Goal: Navigation & Orientation: Find specific page/section

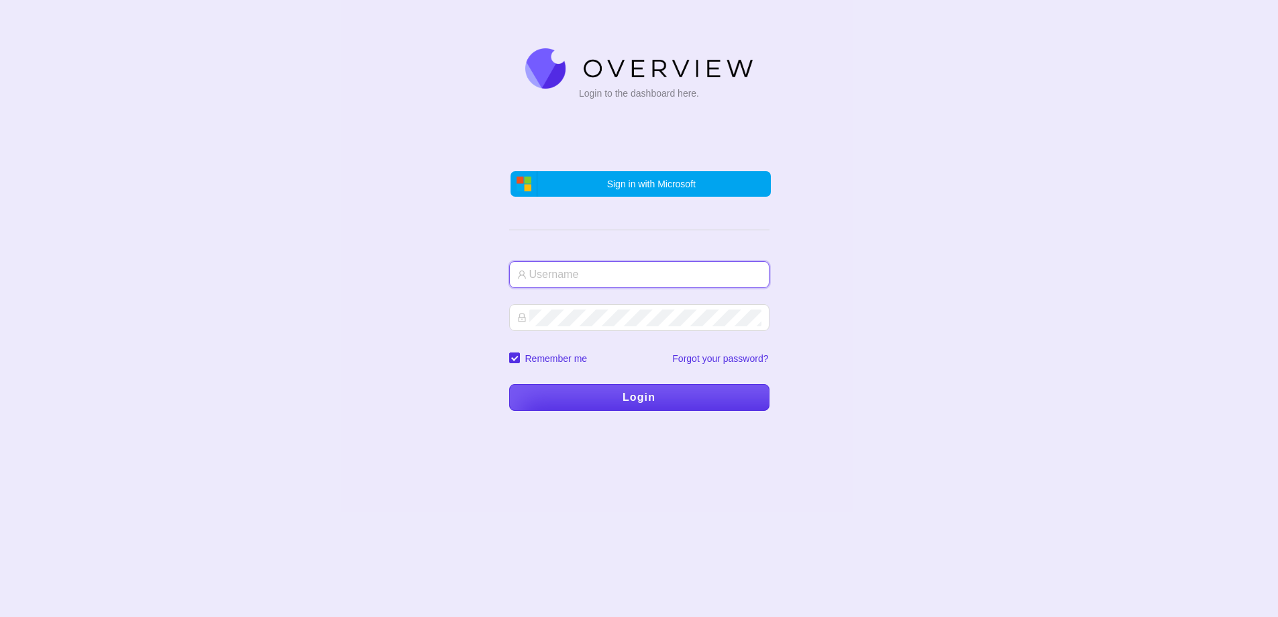
click at [538, 268] on input "text" at bounding box center [645, 274] width 232 height 17
type input "line 2"
click at [646, 395] on button "Login" at bounding box center [639, 397] width 260 height 27
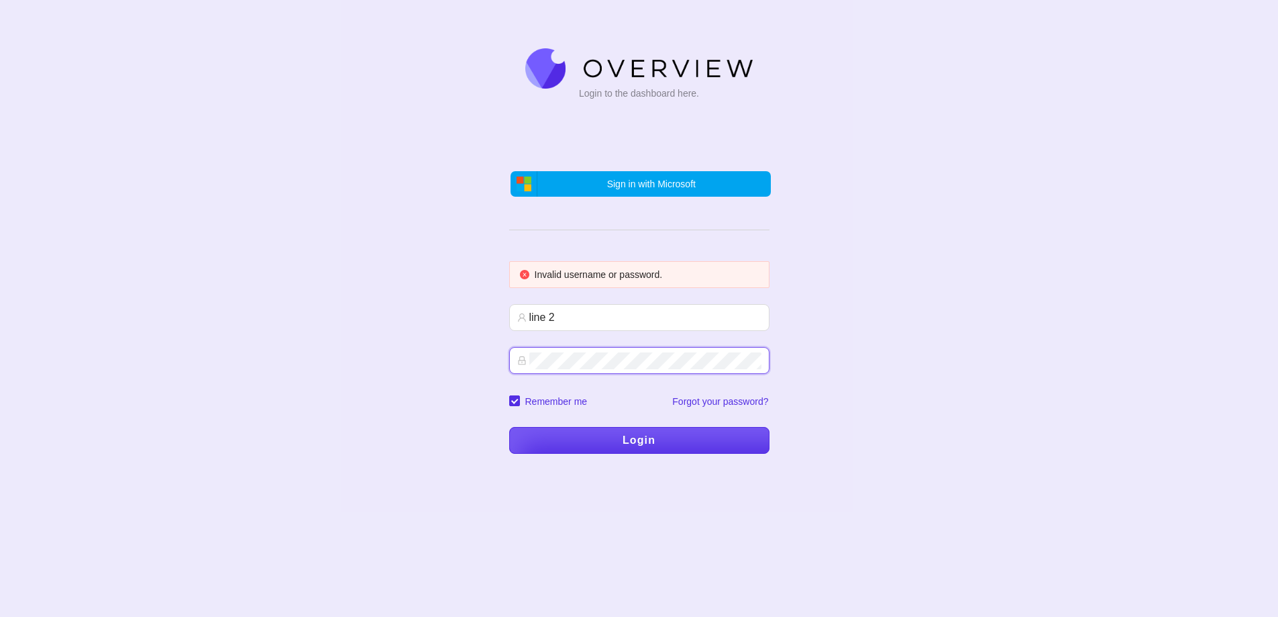
click at [620, 440] on button "Login" at bounding box center [639, 440] width 260 height 27
click at [627, 181] on span "Sign in with Microsoft" at bounding box center [651, 184] width 89 height 11
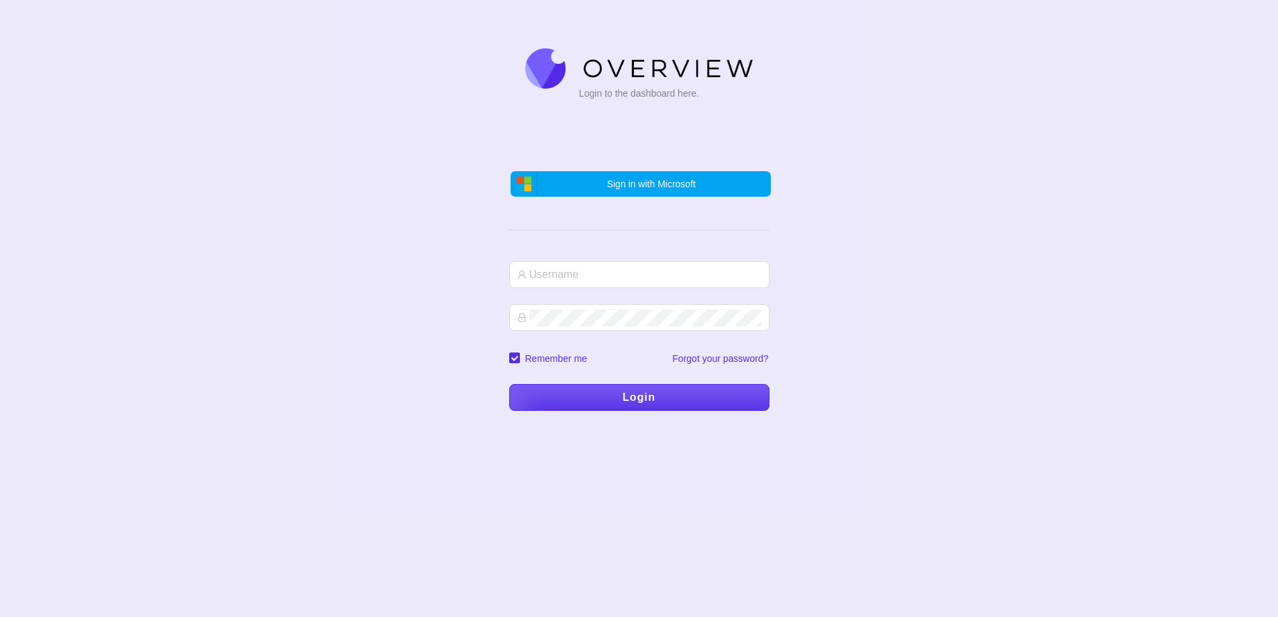
click at [609, 391] on button "Login" at bounding box center [639, 397] width 260 height 27
click at [556, 276] on input "text" at bounding box center [645, 274] width 232 height 17
type input "line2"
click at [658, 393] on button "Login" at bounding box center [639, 397] width 260 height 27
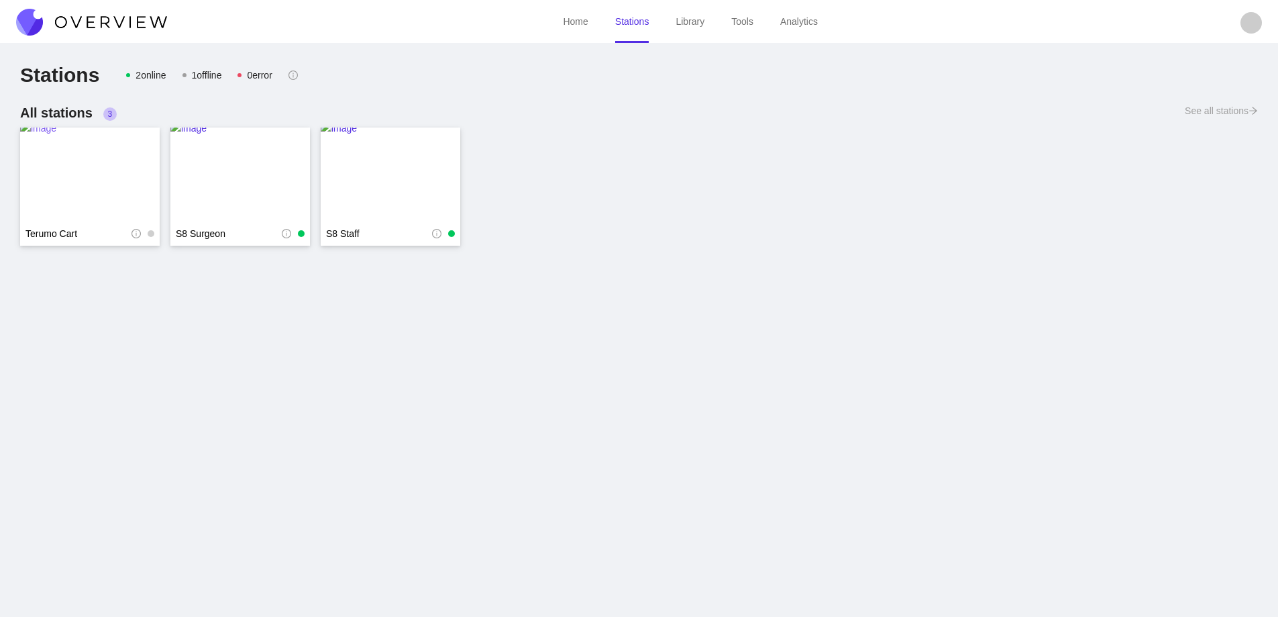
click at [88, 182] on img at bounding box center [90, 174] width 140 height 107
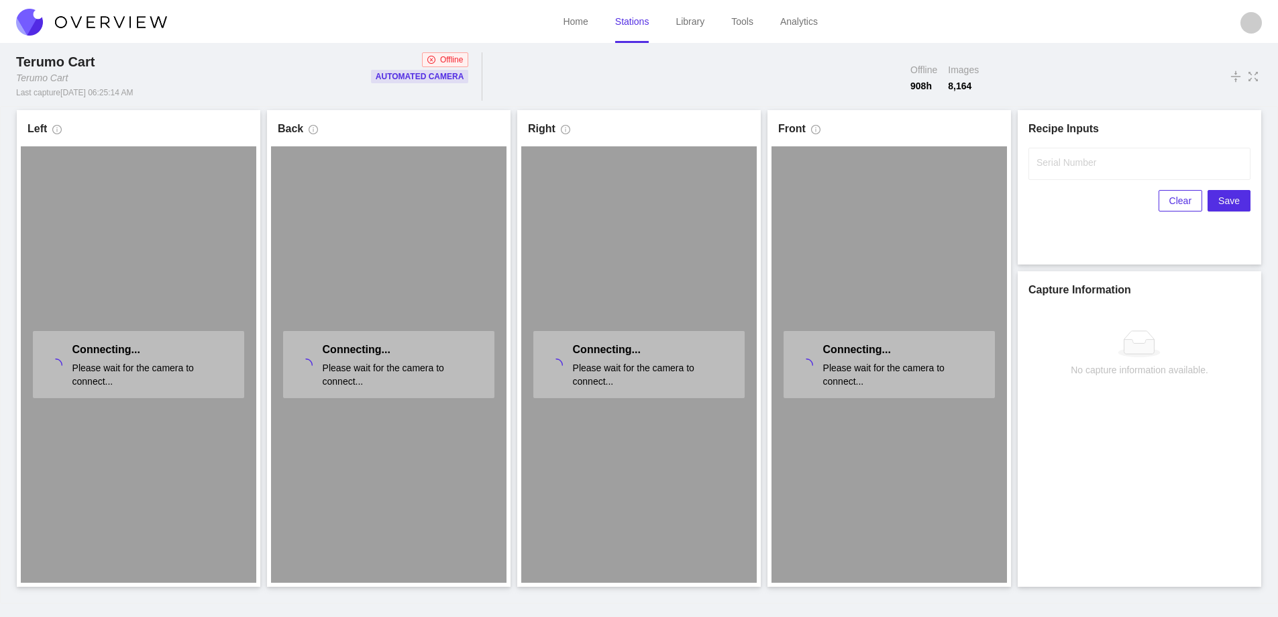
click at [634, 23] on link "Stations" at bounding box center [632, 21] width 34 height 11
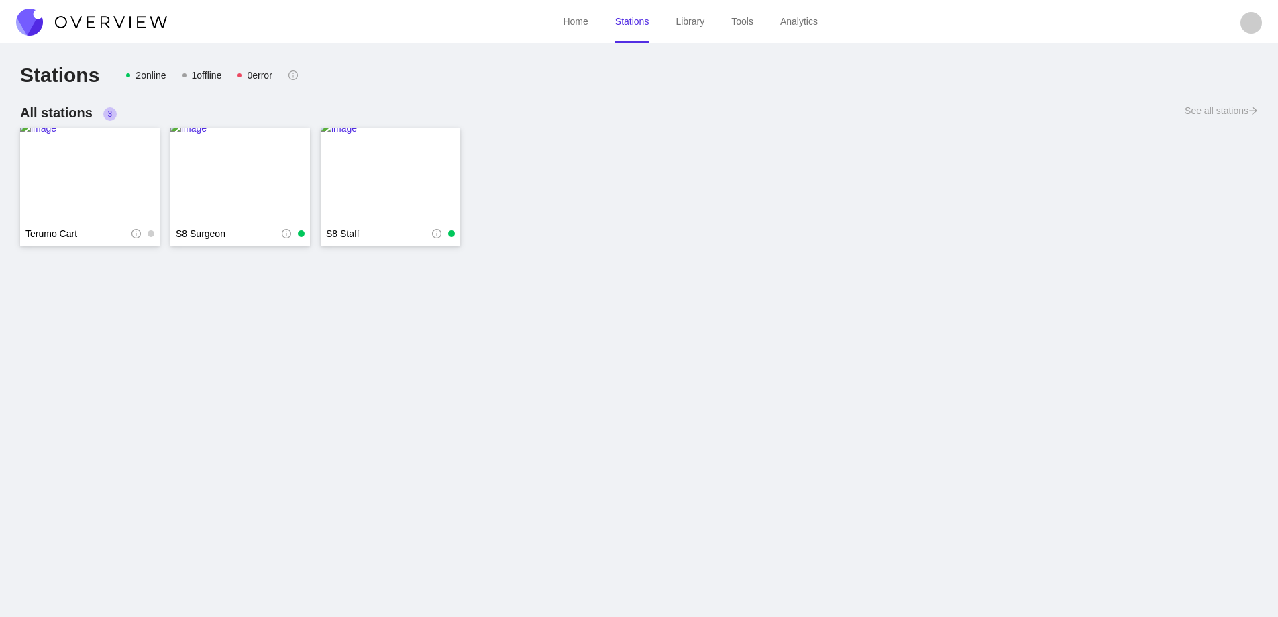
click at [37, 21] on img at bounding box center [91, 22] width 151 height 27
click at [40, 20] on img at bounding box center [91, 22] width 151 height 27
click at [100, 156] on img at bounding box center [90, 174] width 140 height 107
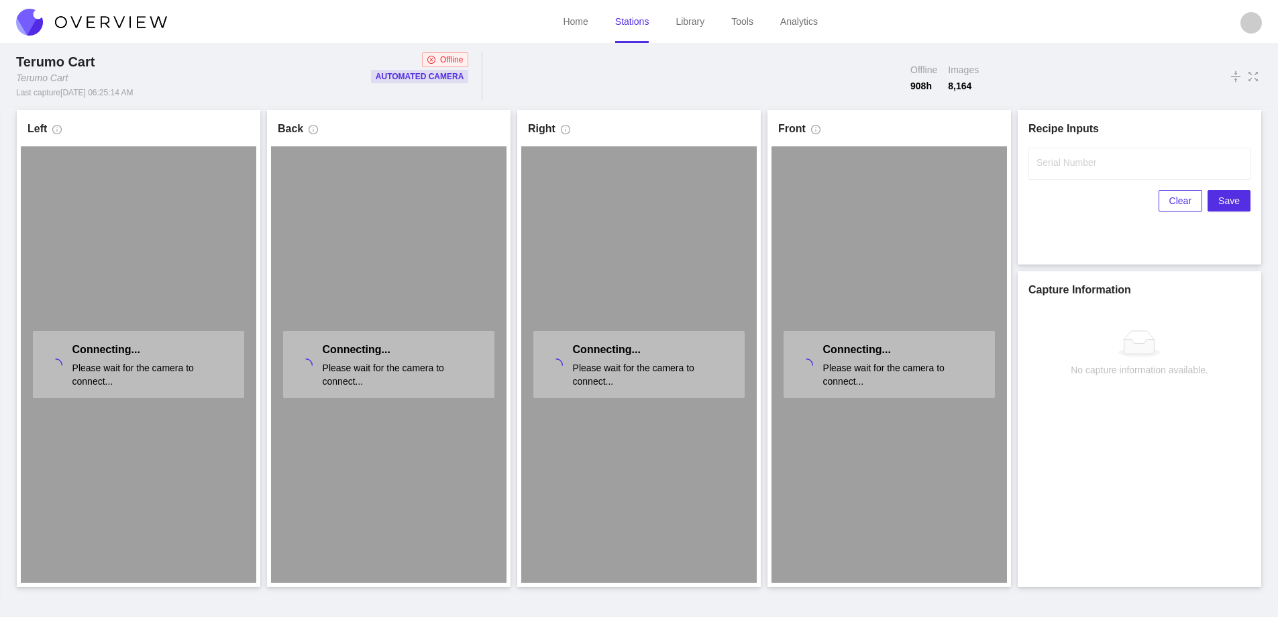
click at [627, 16] on link "Stations" at bounding box center [632, 21] width 34 height 11
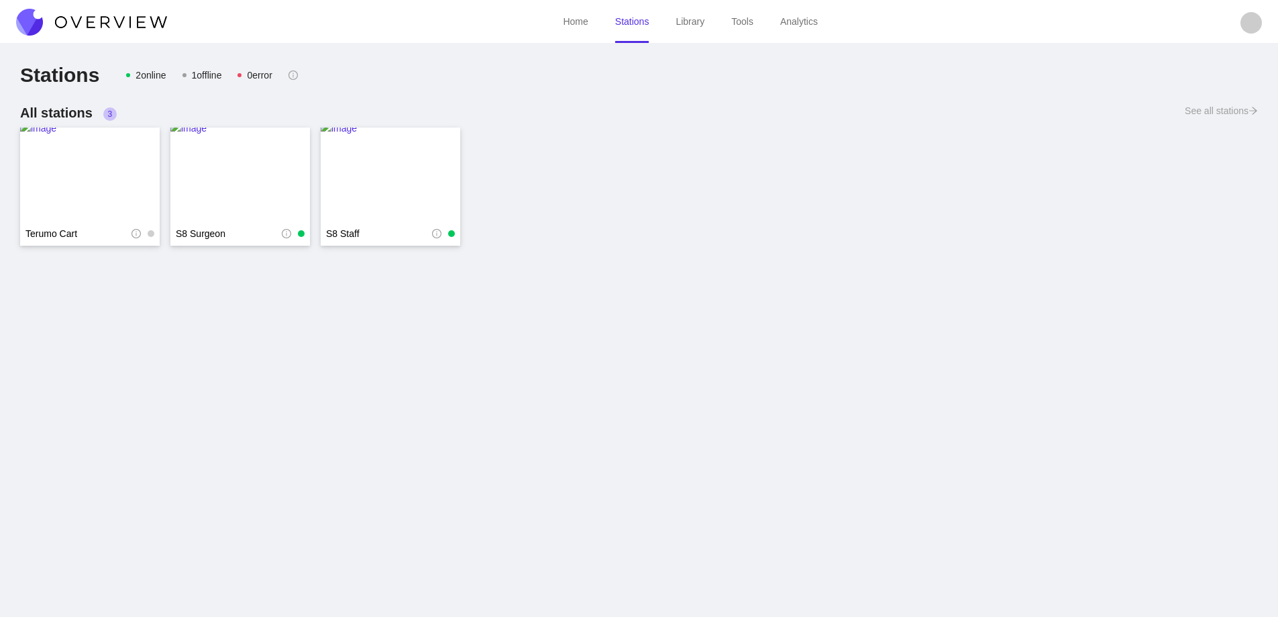
click at [56, 30] on img at bounding box center [91, 22] width 151 height 27
click at [62, 29] on img at bounding box center [91, 22] width 151 height 27
click at [87, 162] on img at bounding box center [90, 174] width 140 height 107
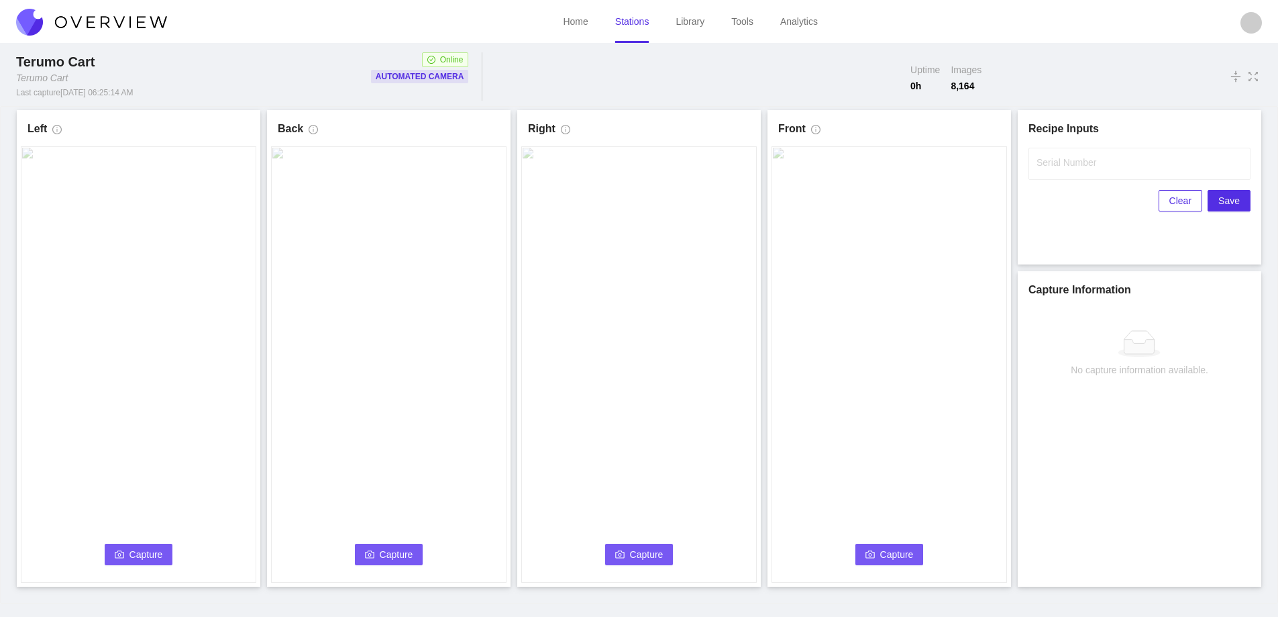
click at [632, 27] on link "Stations" at bounding box center [632, 21] width 34 height 11
